Goal: Transaction & Acquisition: Purchase product/service

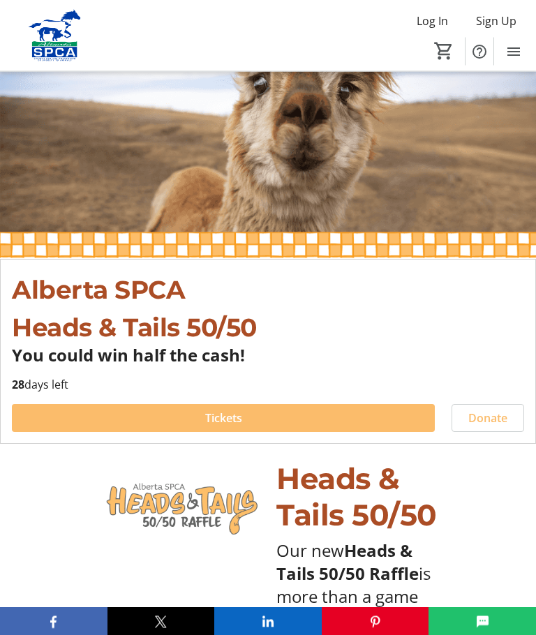
scroll to position [117, 0]
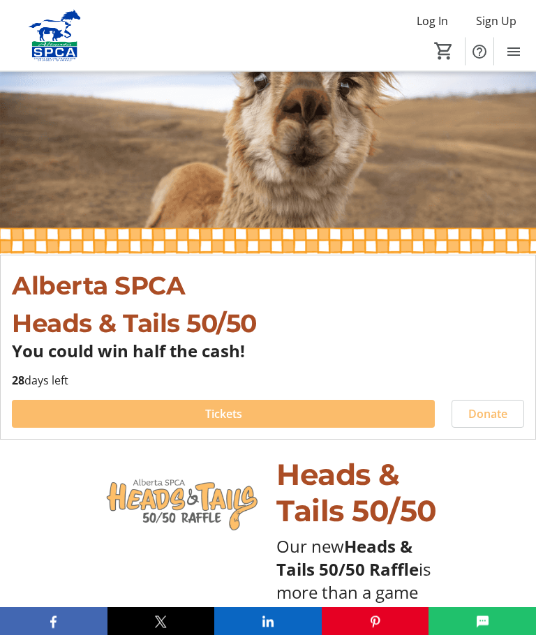
click at [237, 409] on span "Tickets" at bounding box center [223, 414] width 37 height 17
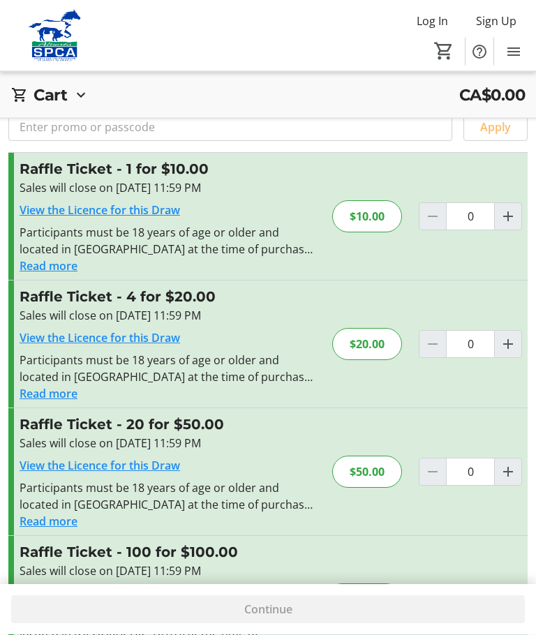
scroll to position [57, 0]
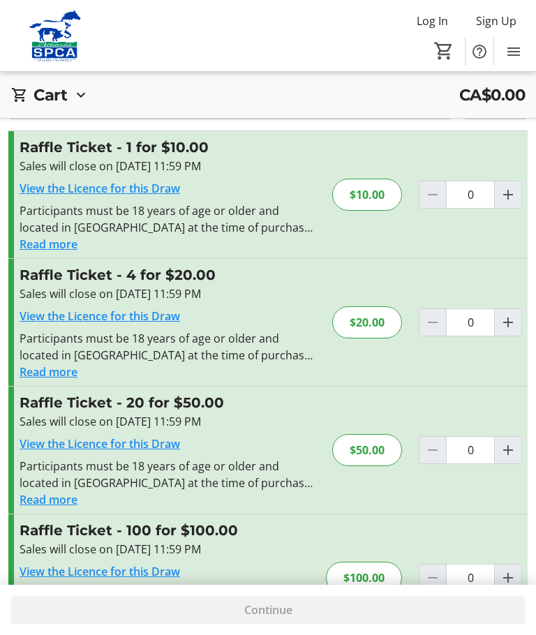
click at [503, 444] on mat-icon "Increment by one" at bounding box center [508, 450] width 17 height 17
type input "1"
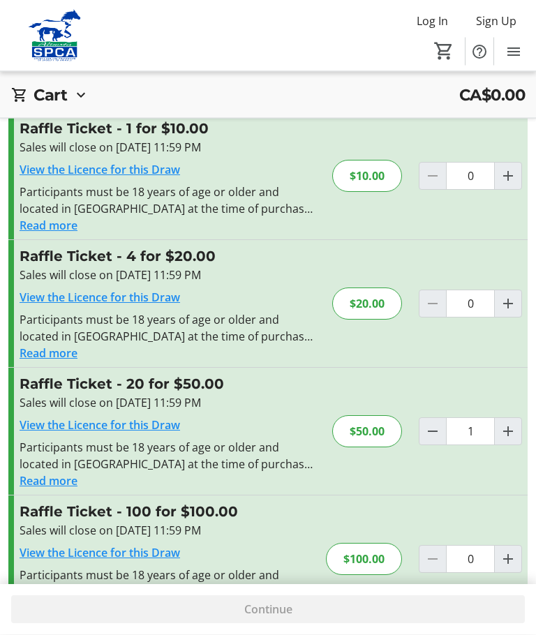
scroll to position [82, 0]
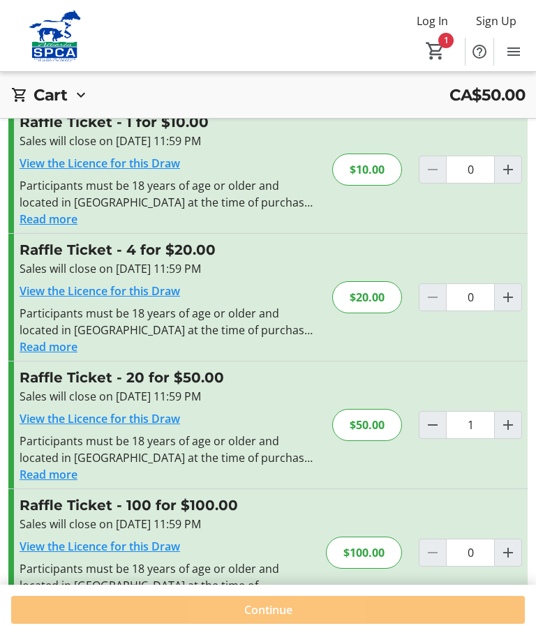
click at [275, 619] on span "Continue" at bounding box center [268, 610] width 48 height 17
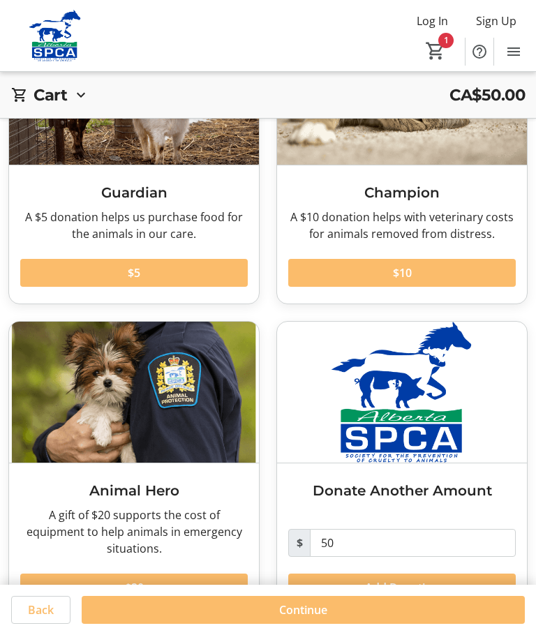
scroll to position [149, 0]
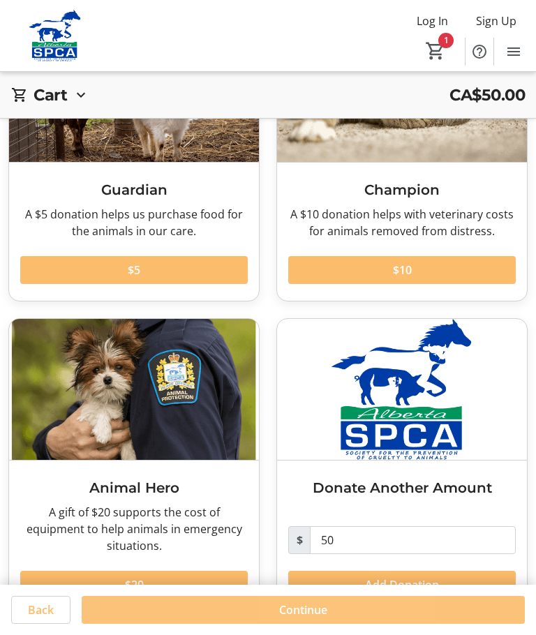
click at [313, 619] on span "Continue" at bounding box center [303, 610] width 48 height 17
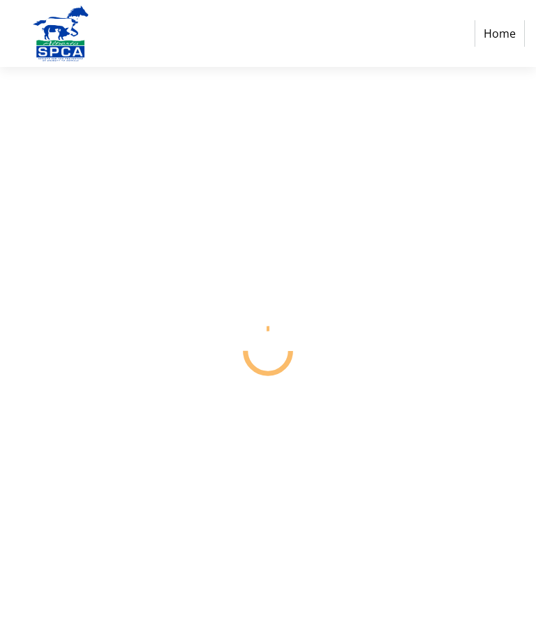
select select "CA"
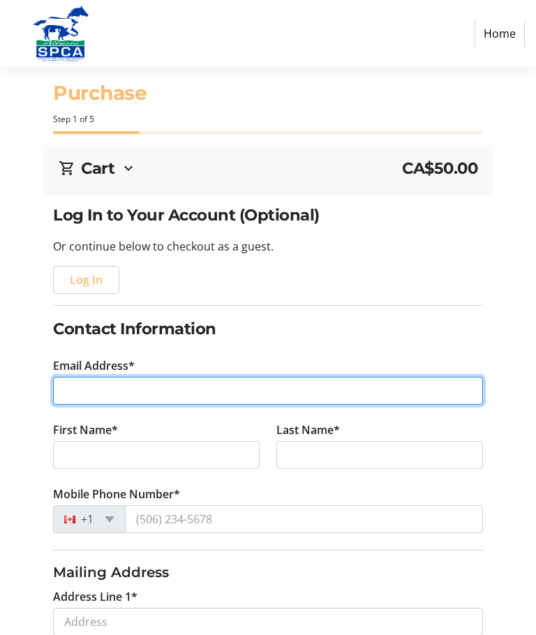
click at [101, 388] on input "Email Address*" at bounding box center [268, 391] width 430 height 28
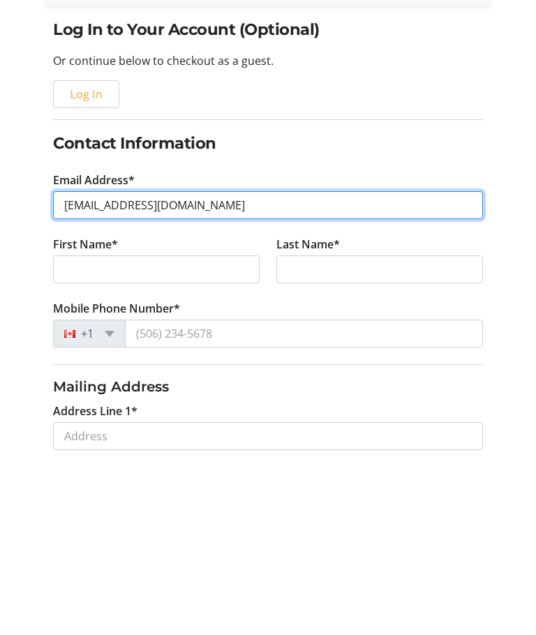
type input "[EMAIL_ADDRESS][DOMAIN_NAME]"
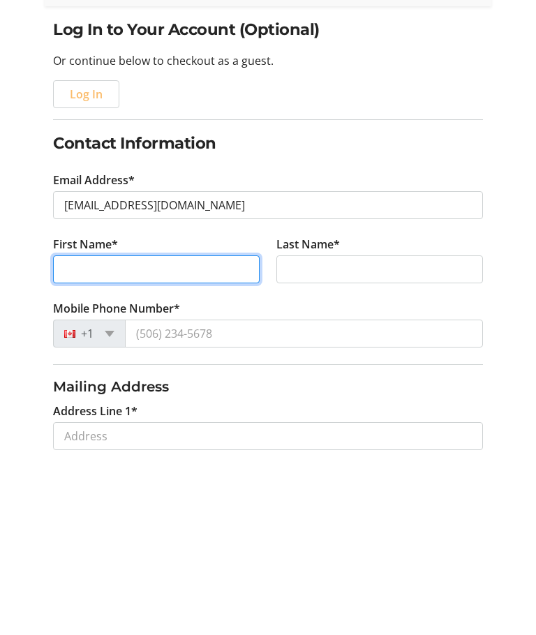
click at [138, 441] on input "First Name*" at bounding box center [156, 455] width 207 height 28
type input "[PERSON_NAME]"
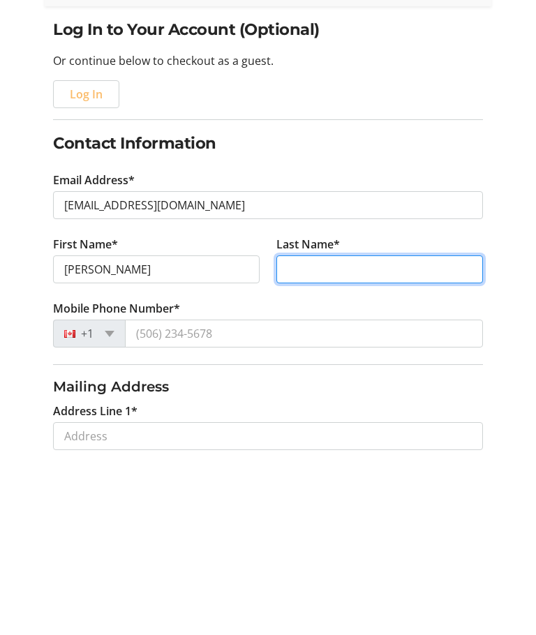
click at [318, 441] on input "Last Name*" at bounding box center [380, 455] width 207 height 28
type input "[PERSON_NAME]"
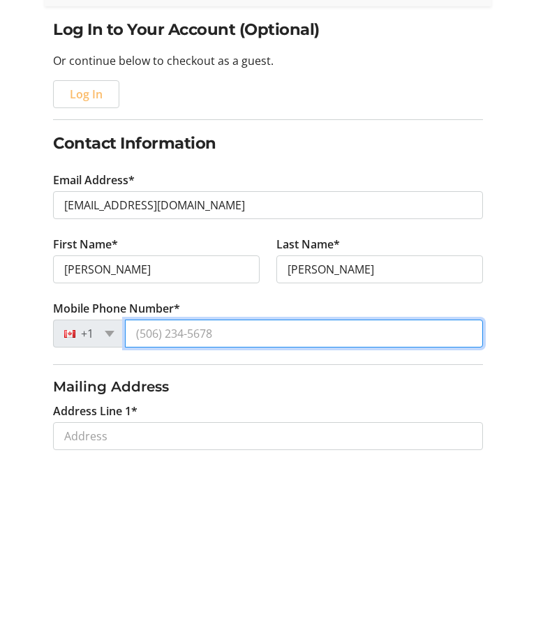
click at [218, 506] on input "Mobile Phone Number*" at bounding box center [304, 520] width 358 height 28
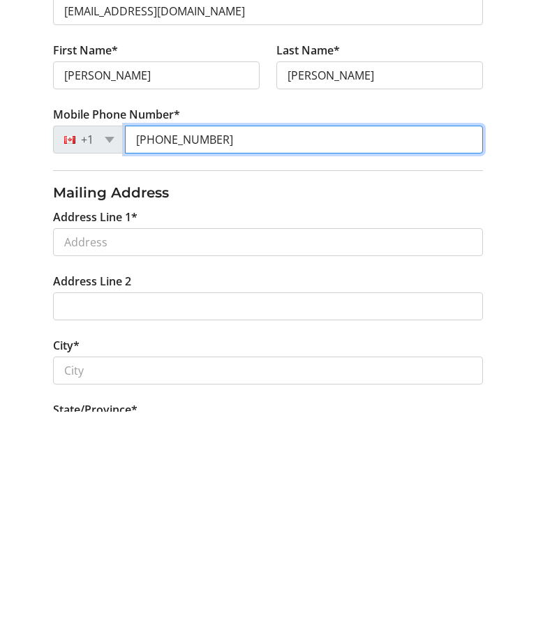
scroll to position [159, 0]
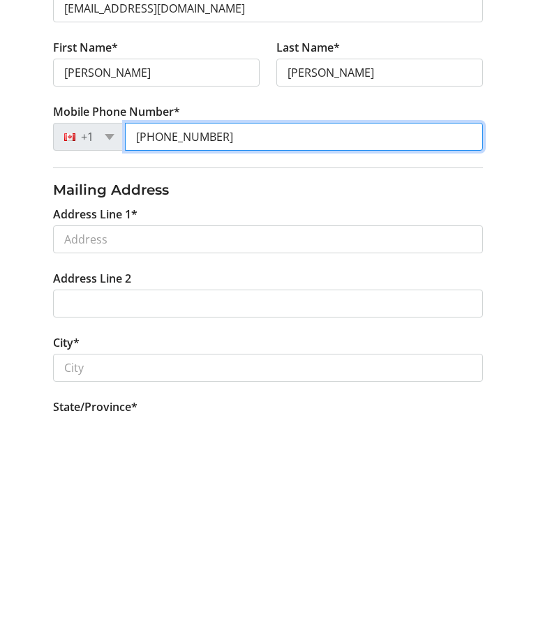
type input "[PHONE_NUMBER]"
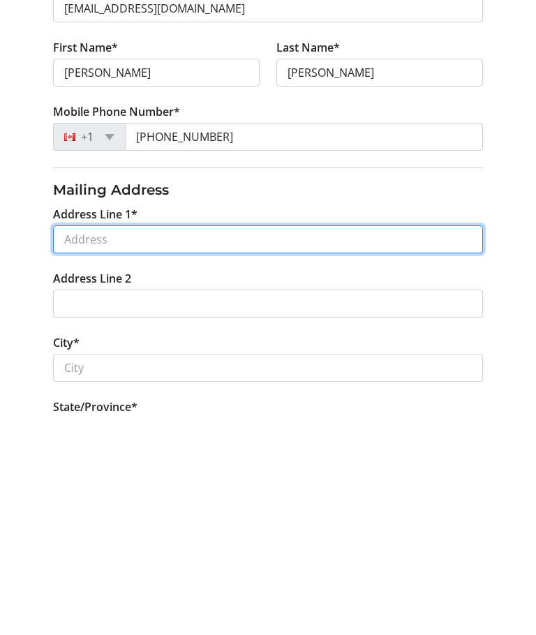
click at [95, 449] on input "Address Line 1*" at bounding box center [268, 463] width 430 height 28
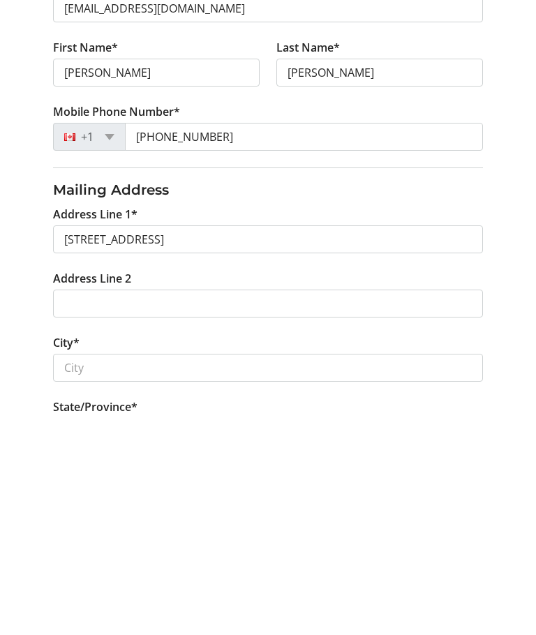
type input "[STREET_ADDRESS]"
type input "[GEOGRAPHIC_DATA]"
select select "AB"
type input "T5T 3Z9"
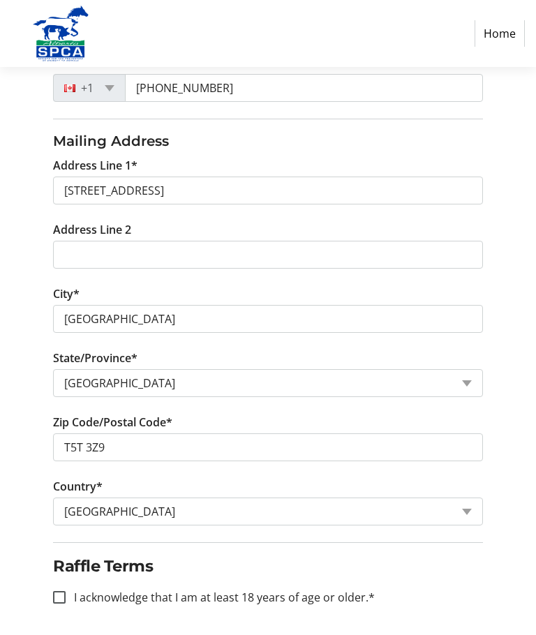
scroll to position [450, 0]
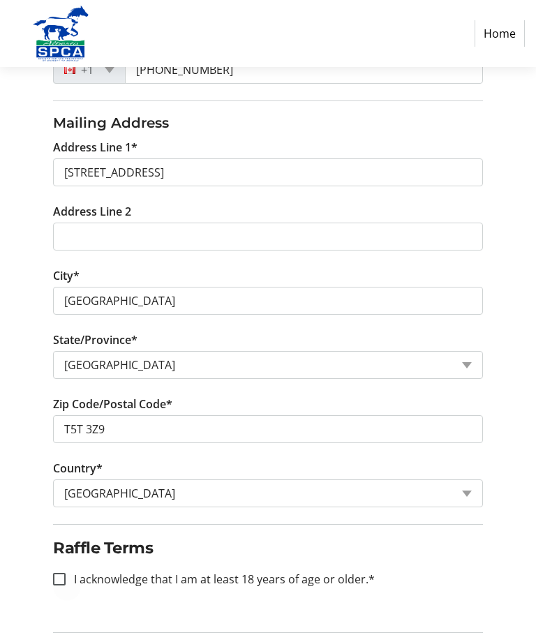
click at [64, 572] on div at bounding box center [60, 580] width 34 height 34
checkbox input "true"
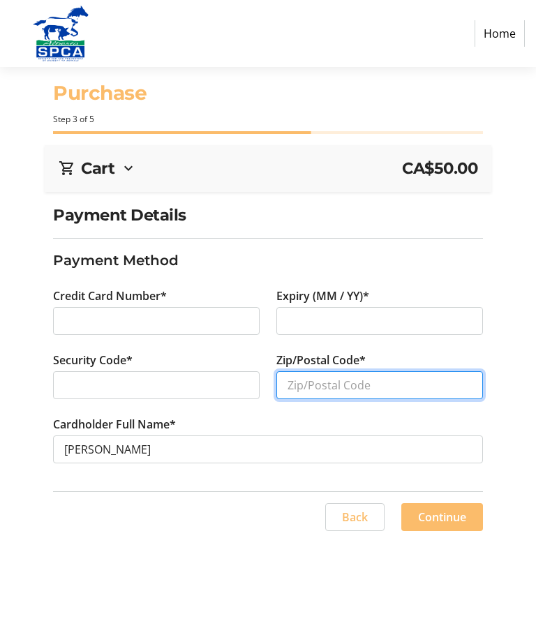
click at [327, 384] on input "Zip/Postal Code*" at bounding box center [380, 385] width 207 height 28
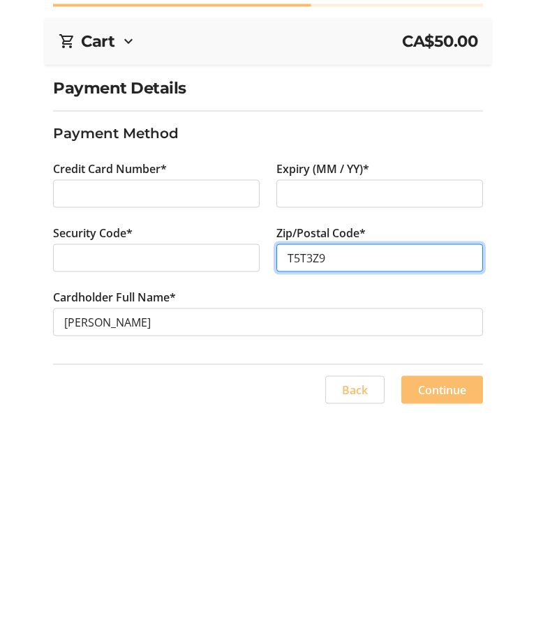
type input "T5T3Z9"
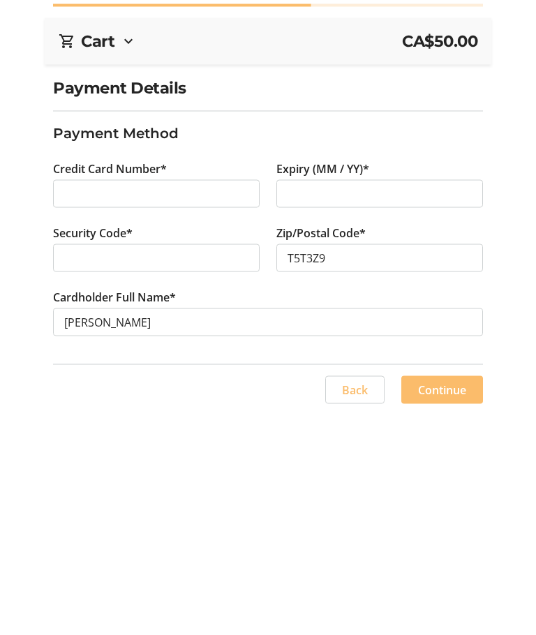
click at [442, 509] on span "Continue" at bounding box center [442, 517] width 48 height 17
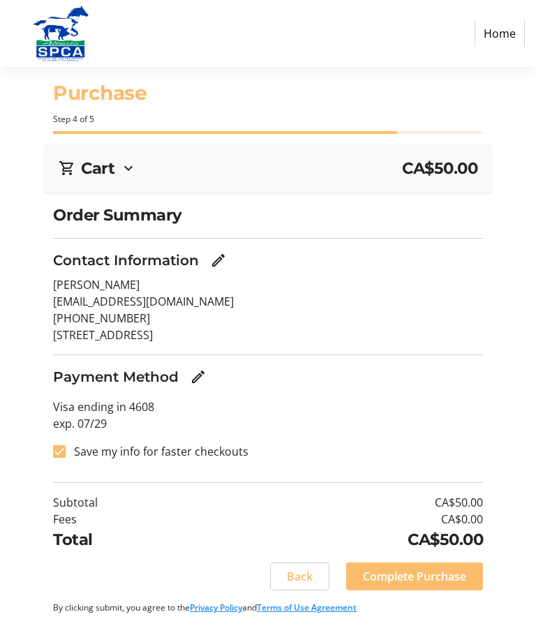
click at [69, 445] on div at bounding box center [60, 452] width 34 height 34
checkbox input "false"
click at [415, 573] on span "Complete Purchase" at bounding box center [414, 576] width 103 height 17
